Goal: Information Seeking & Learning: Learn about a topic

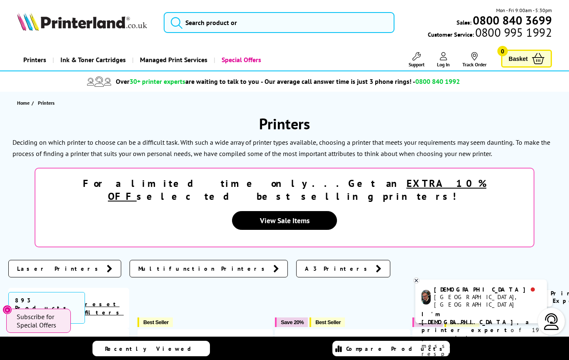
click at [542, 290] on select "Popularity Rating Price - Low to High Price - High to Low Running Costs - Low t…" at bounding box center [502, 298] width 99 height 17
click at [535, 290] on select "Popularity Rating Price - Low to High Price - High to Low Running Costs - Low t…" at bounding box center [502, 298] width 99 height 17
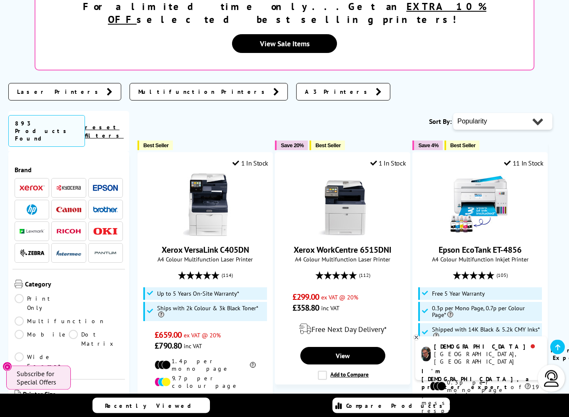
scroll to position [177, 0]
click at [414, 339] on icon at bounding box center [416, 337] width 5 height 6
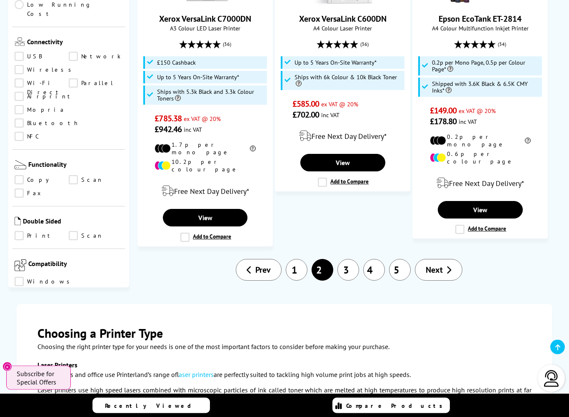
scroll to position [1457, 0]
click at [447, 259] on link "Next" at bounding box center [438, 270] width 47 height 22
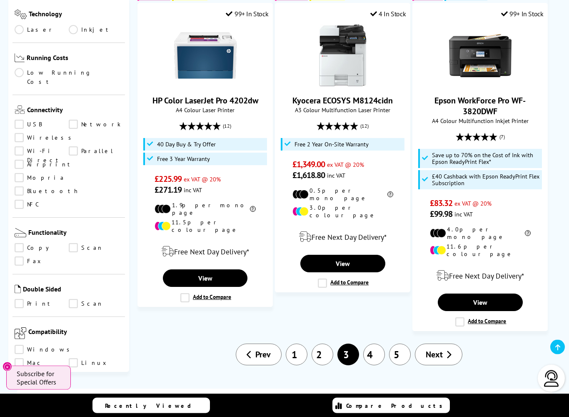
scroll to position [1364, 0]
click at [440, 349] on span "Next" at bounding box center [434, 354] width 17 height 11
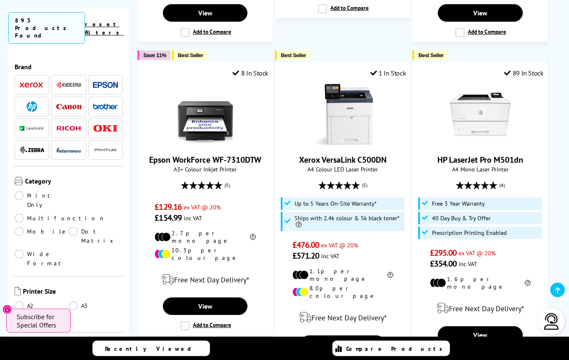
scroll to position [948, 0]
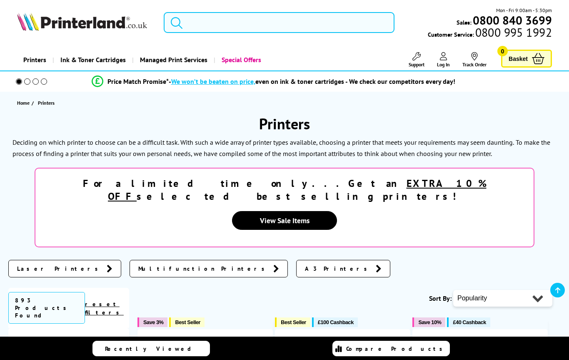
scroll to position [1387, 0]
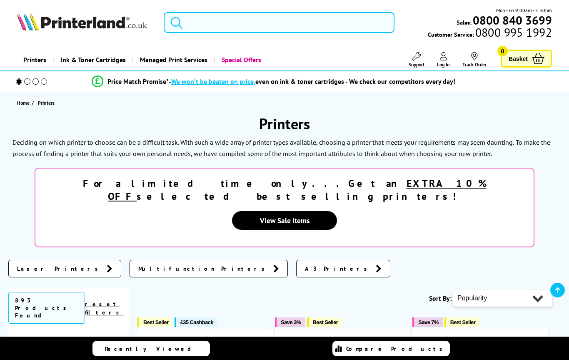
scroll to position [1420, 0]
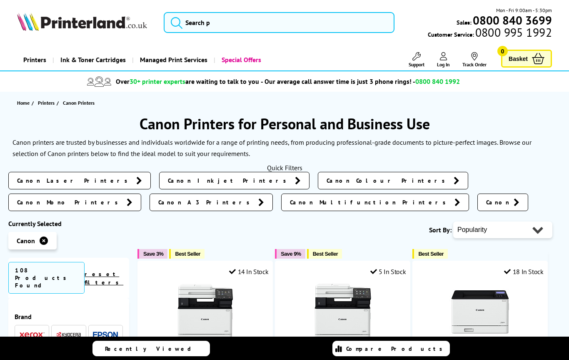
scroll to position [345, 0]
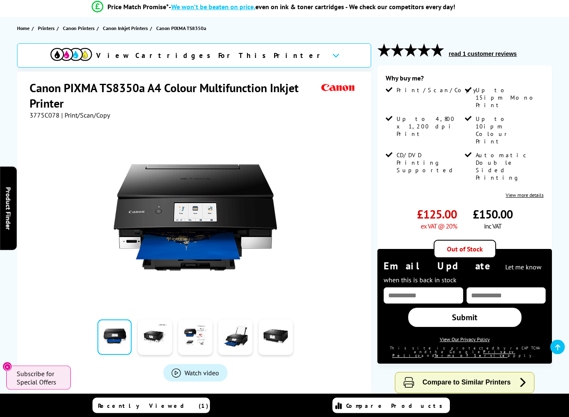
scroll to position [75, 0]
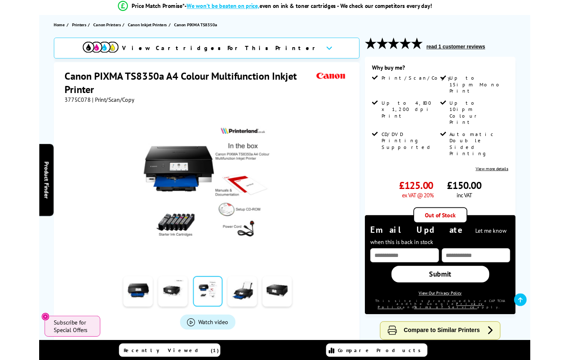
scroll to position [98, 0]
